Goal: Transaction & Acquisition: Purchase product/service

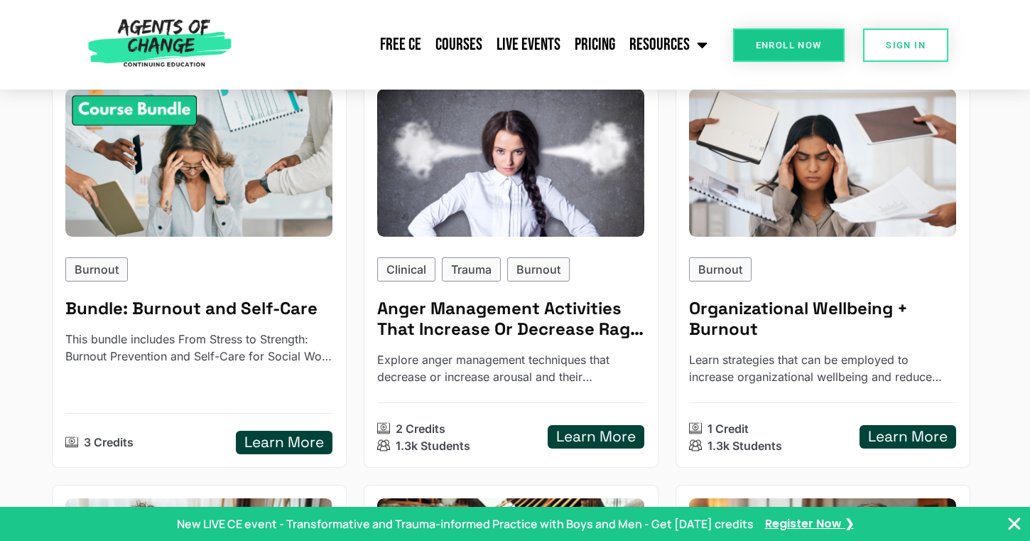
scroll to position [227, 0]
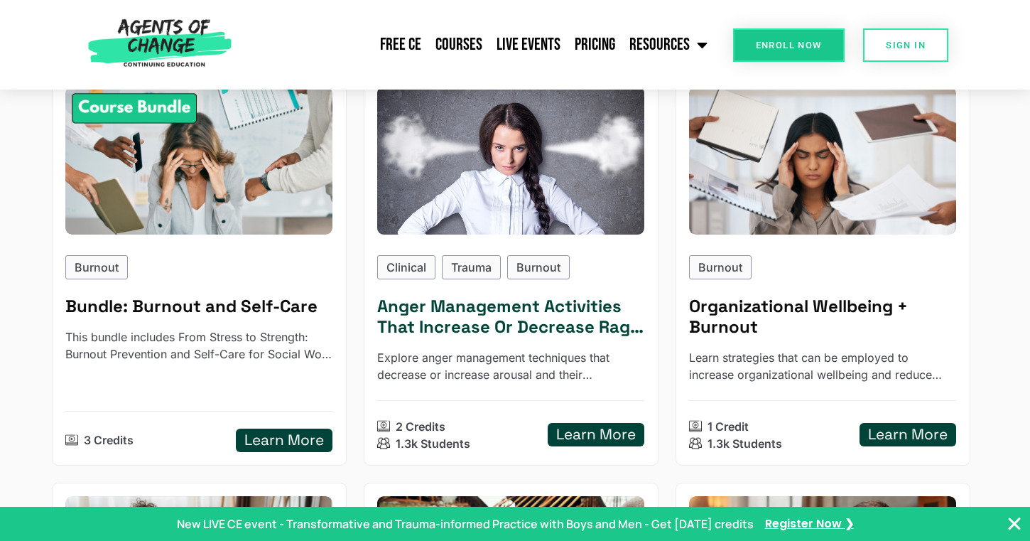
click at [577, 426] on h5 "Learn More" at bounding box center [596, 435] width 80 height 18
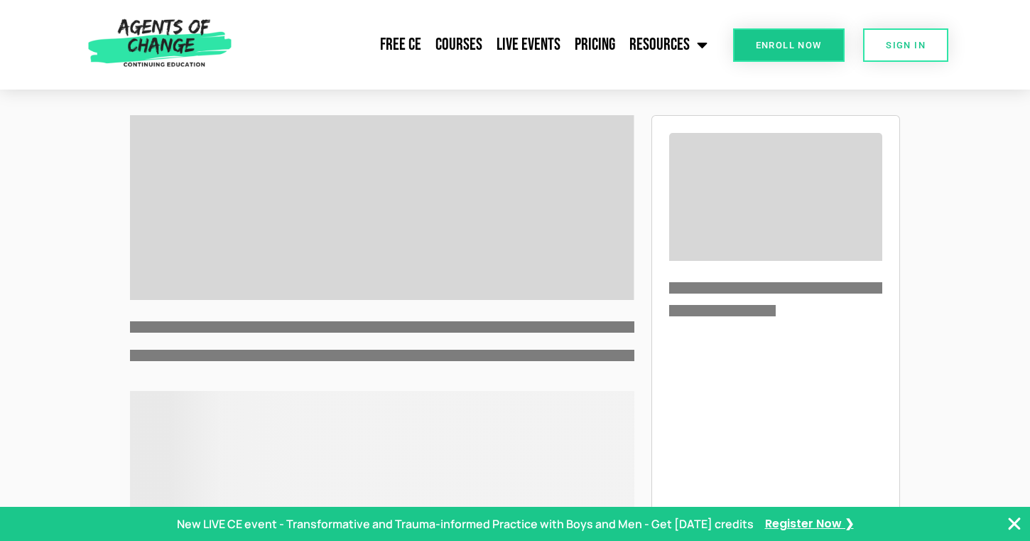
click at [625, 77] on div "Free CE Courses Live Events Pricing Resources Blog State Requirements: Social W…" at bounding box center [476, 45] width 477 height 90
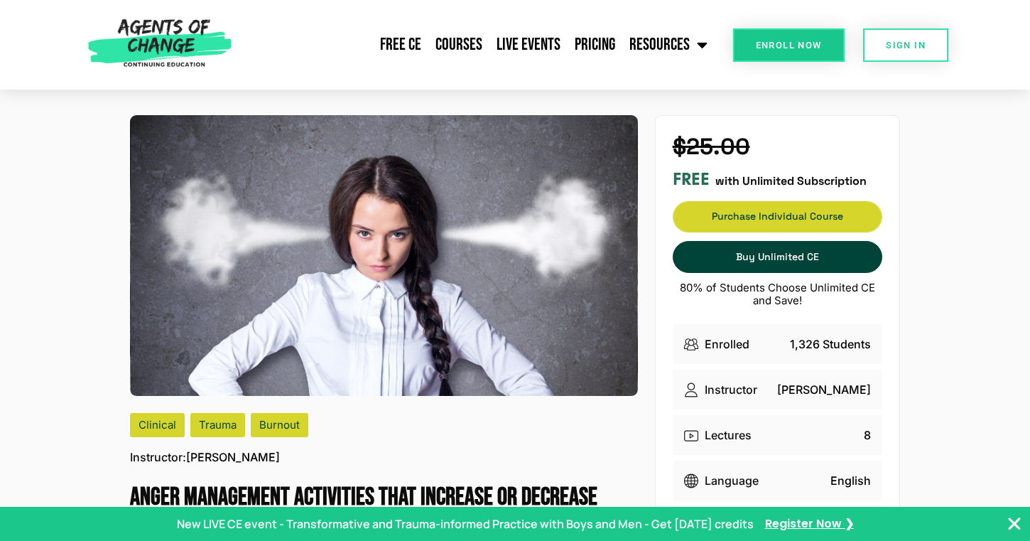
click at [727, 214] on span "Purchase Individual Course" at bounding box center [777, 217] width 208 height 10
